Goal: Navigation & Orientation: Find specific page/section

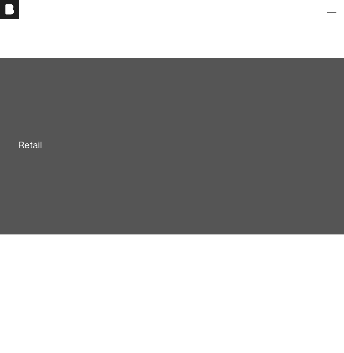
scroll to position [1604, 0]
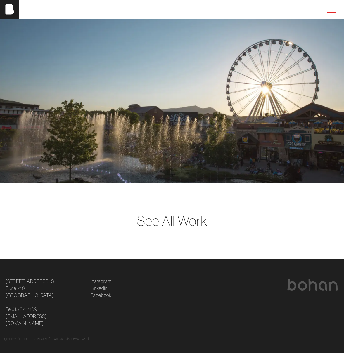
click at [333, 8] on span at bounding box center [329, 9] width 13 height 11
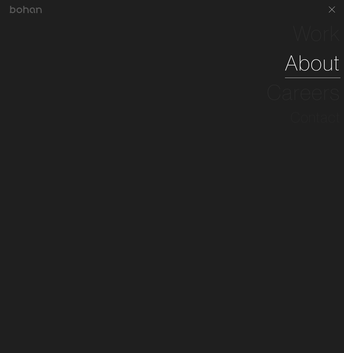
click at [316, 62] on link "About" at bounding box center [312, 62] width 55 height 29
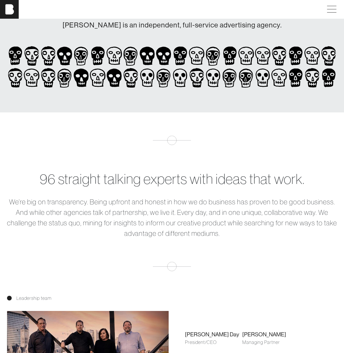
scroll to position [61, 0]
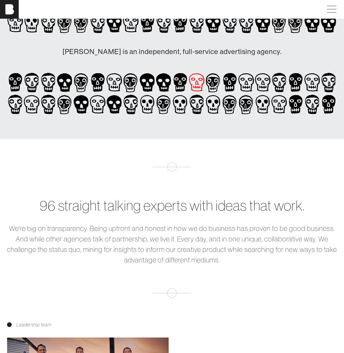
click at [194, 80] on icon at bounding box center [193, 79] width 4 height 3
click at [181, 108] on icon at bounding box center [180, 104] width 16 height 22
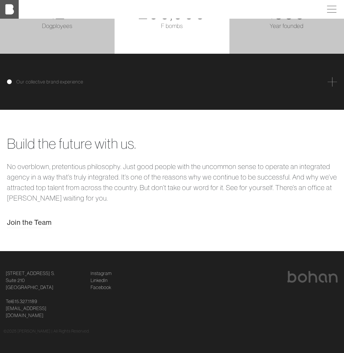
scroll to position [943, 0]
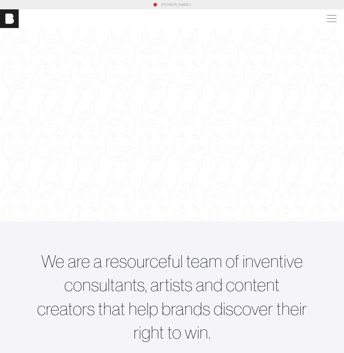
click at [157, 5] on div "[PERSON_NAME]" at bounding box center [172, 4] width 337 height 5
